Goal: Task Accomplishment & Management: Manage account settings

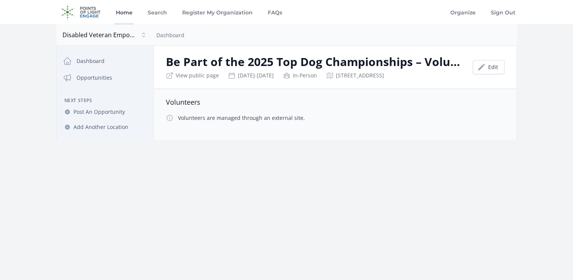
click at [132, 14] on link "Home" at bounding box center [124, 12] width 20 height 24
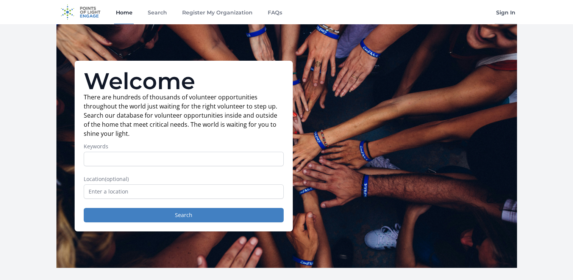
click at [501, 19] on link "Sign In" at bounding box center [506, 12] width 22 height 24
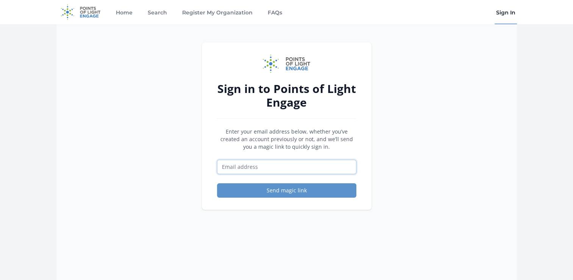
click at [280, 166] on input "Email address" at bounding box center [286, 167] width 139 height 14
type input "caroline.thorp@dven.org"
click at [278, 200] on div "Sign in to Points of Light Engage Enter your email address below, whether you’v…" at bounding box center [287, 125] width 170 height 167
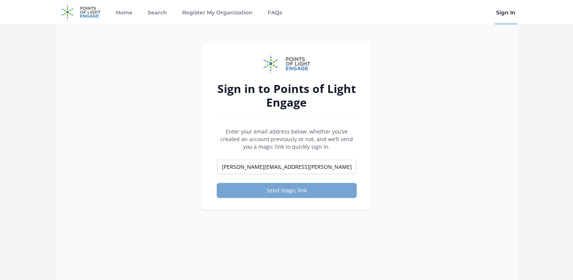
click at [284, 190] on button "Send magic link" at bounding box center [286, 190] width 139 height 14
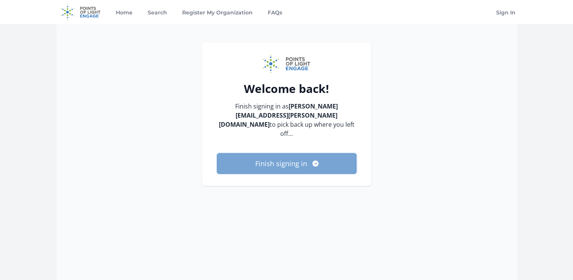
click at [262, 153] on button "Finish signing in" at bounding box center [286, 163] width 139 height 20
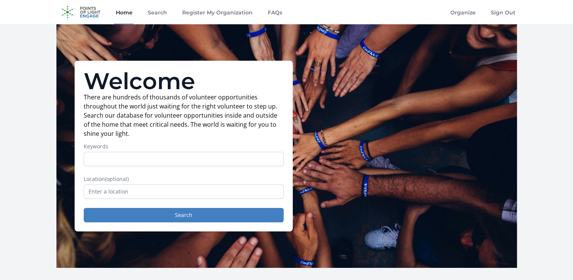
click at [150, 164] on input "Keywords" at bounding box center [184, 159] width 200 height 14
click at [461, 12] on link "Organize" at bounding box center [463, 12] width 28 height 24
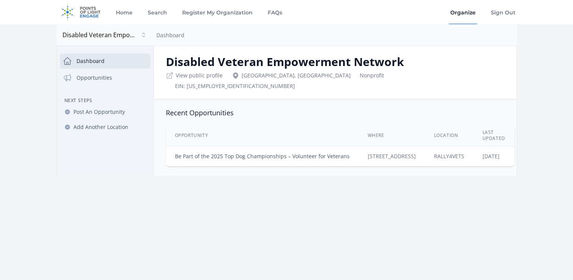
click at [277, 152] on link "Be Part of the 2025 Top Dog Championships – Volunteer for Veterans" at bounding box center [262, 155] width 175 height 7
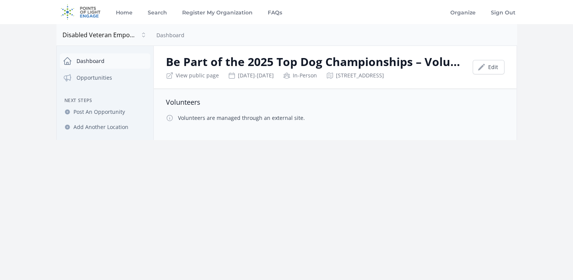
click at [103, 64] on link "Dashboard" at bounding box center [105, 60] width 91 height 15
